Goal: Find specific page/section: Find specific page/section

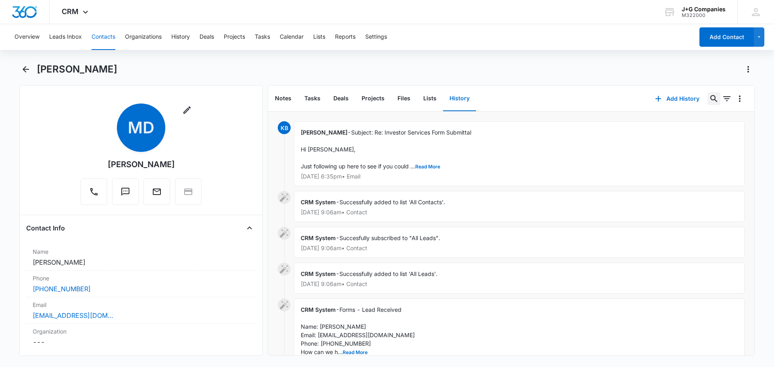
click at [709, 97] on icon "Search..." at bounding box center [714, 99] width 10 height 10
click at [107, 34] on button "Contacts" at bounding box center [104, 37] width 24 height 26
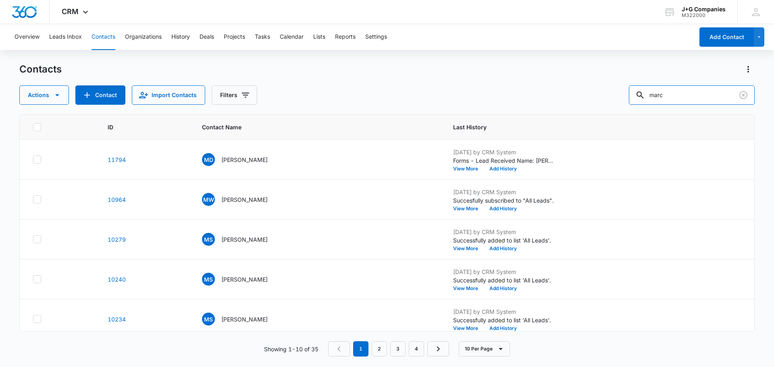
drag, startPoint x: 684, startPoint y: 94, endPoint x: 631, endPoint y: 91, distance: 53.3
click at [633, 91] on div "Actions Contact Import Contacts Filters marc" at bounding box center [386, 94] width 735 height 19
type input "ngo"
click at [241, 157] on p "[PERSON_NAME]" at bounding box center [244, 160] width 46 height 8
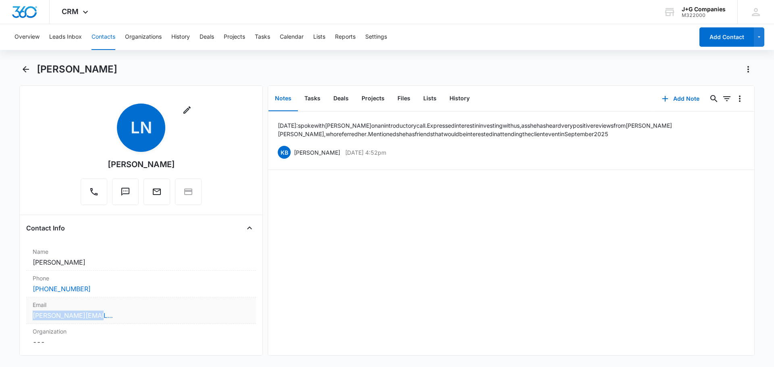
drag, startPoint x: 95, startPoint y: 316, endPoint x: 30, endPoint y: 319, distance: 65.0
click at [30, 319] on div "Email Cancel Save Changes [PERSON_NAME][EMAIL_ADDRESS][DOMAIN_NAME]" at bounding box center [141, 311] width 230 height 27
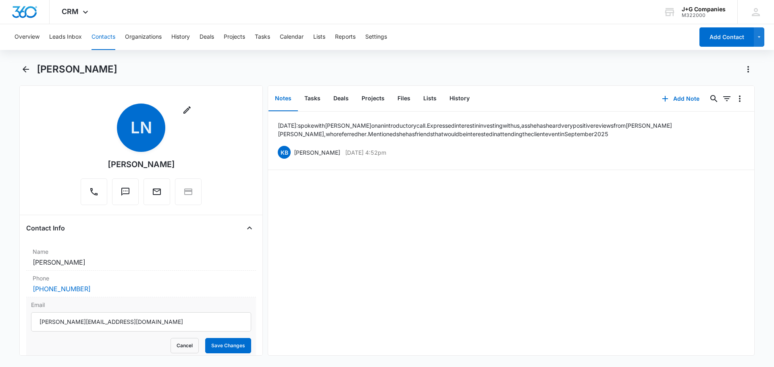
scroll to position [40, 0]
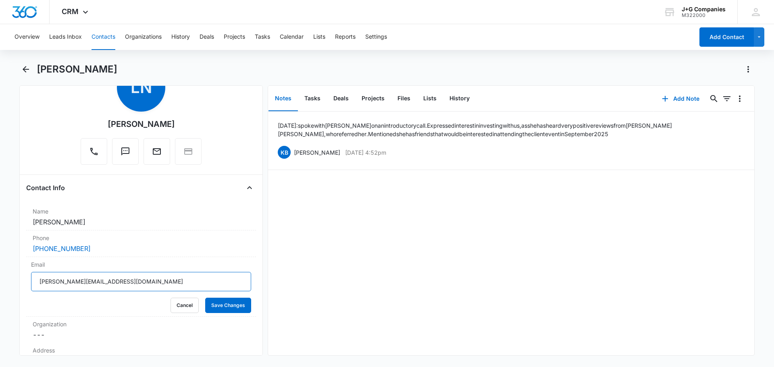
drag, startPoint x: 110, startPoint y: 281, endPoint x: 0, endPoint y: 285, distance: 109.7
click at [0, 285] on main "[PERSON_NAME] Remove LN [PERSON_NAME] Contact Info Name Cancel Save Changes [PE…" at bounding box center [387, 214] width 774 height 303
